Goal: Transaction & Acquisition: Purchase product/service

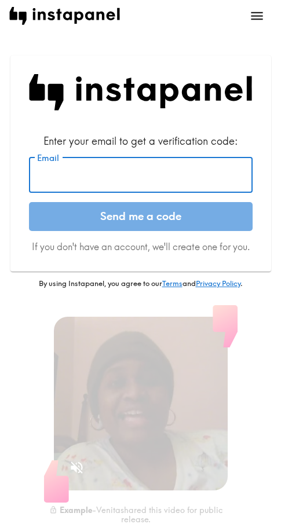
click at [132, 185] on input "Email" at bounding box center [141, 175] width 224 height 36
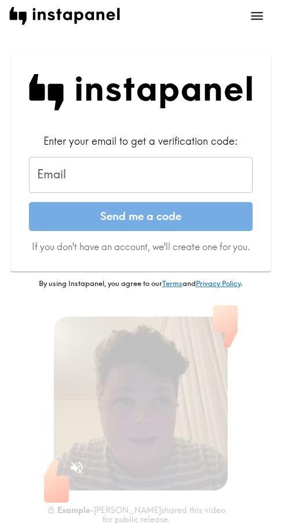
click at [94, 176] on input "Email" at bounding box center [141, 175] width 224 height 36
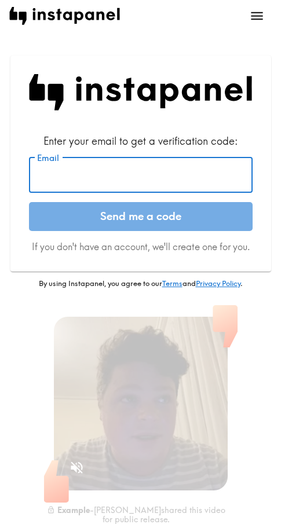
paste input "[EMAIL_ADDRESS][DOMAIN_NAME]"
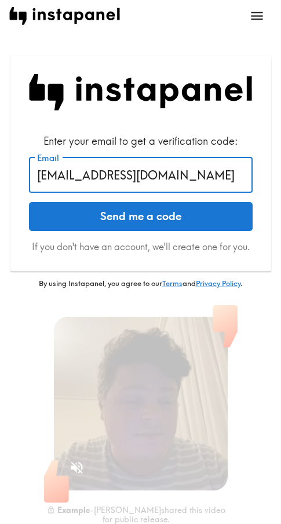
type input "[EMAIL_ADDRESS][DOMAIN_NAME]"
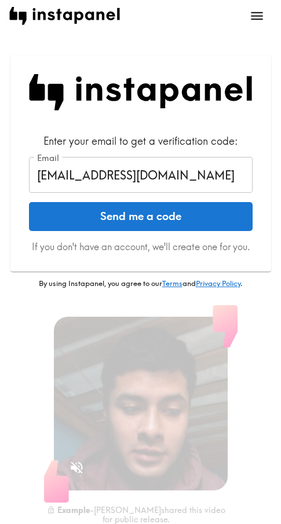
click at [176, 220] on button "Send me a code" at bounding box center [141, 216] width 224 height 29
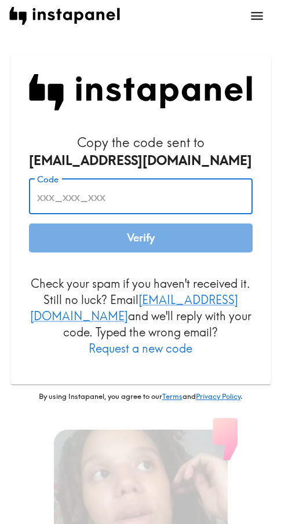
click at [93, 197] on input "Code" at bounding box center [141, 196] width 224 height 36
paste input "nPQ_tHg_Qiu"
type input "nPQ_tHg_Qiu"
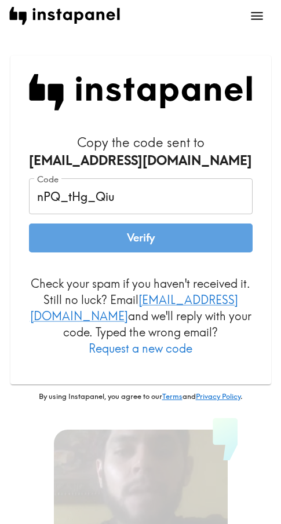
drag, startPoint x: 163, startPoint y: 237, endPoint x: 170, endPoint y: 239, distance: 6.8
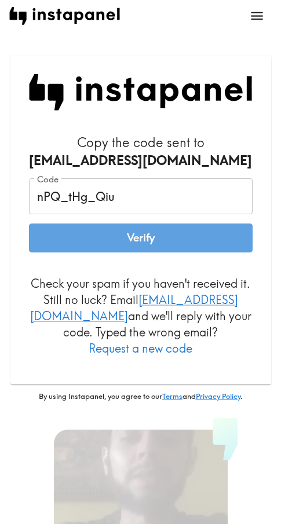
click at [163, 237] on button "Verify" at bounding box center [141, 238] width 224 height 29
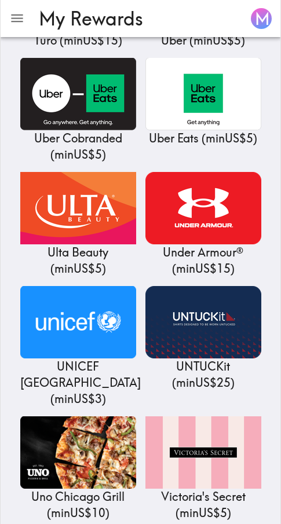
scroll to position [14112, 0]
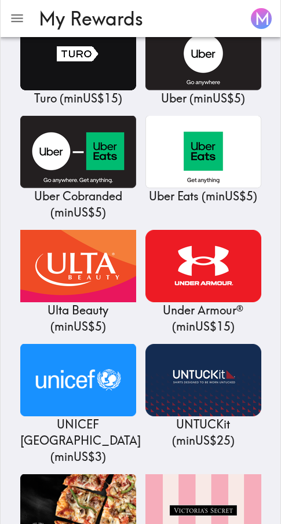
drag, startPoint x: 220, startPoint y: 366, endPoint x: 254, endPoint y: 365, distance: 33.6
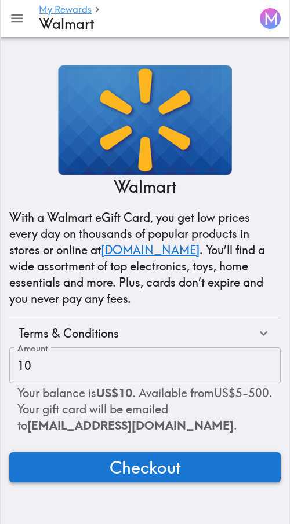
click at [208, 472] on button "Checkout" at bounding box center [144, 467] width 271 height 30
